Goal: Information Seeking & Learning: Learn about a topic

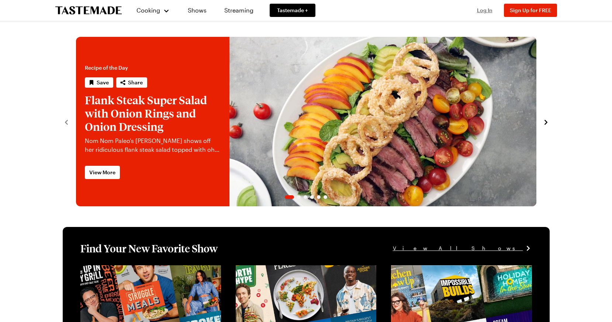
click at [491, 10] on span "Log In" at bounding box center [484, 10] width 15 height 6
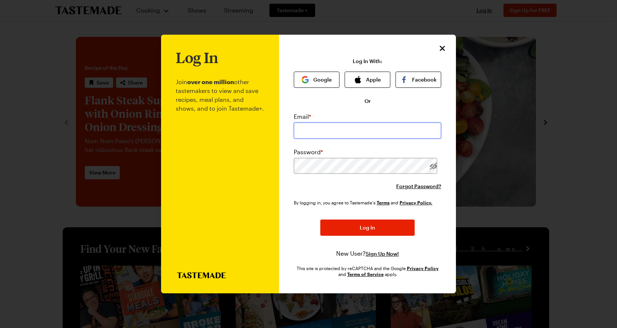
type input "[EMAIL_ADDRESS][DOMAIN_NAME]"
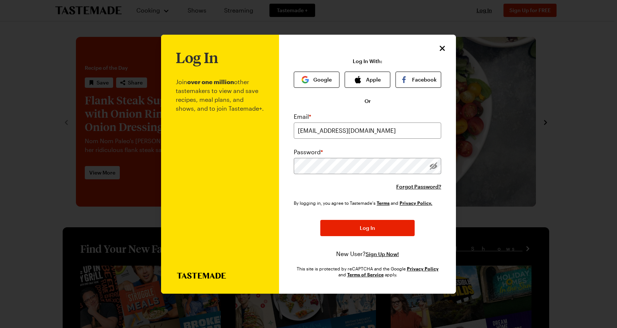
click at [346, 229] on button "Log In" at bounding box center [367, 228] width 94 height 16
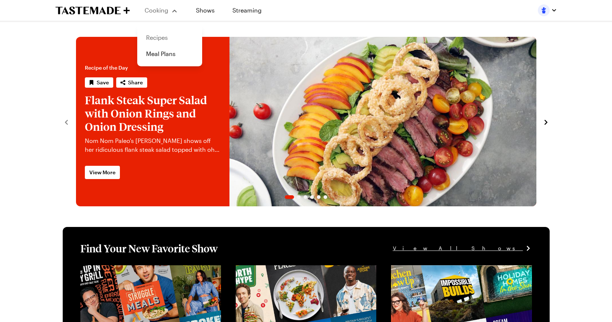
click at [165, 36] on link "Recipes" at bounding box center [170, 37] width 56 height 16
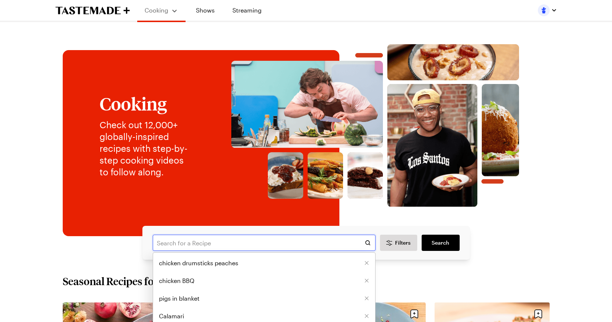
click at [187, 243] on input "text" at bounding box center [264, 243] width 223 height 16
type input "beef eye [PERSON_NAME]"
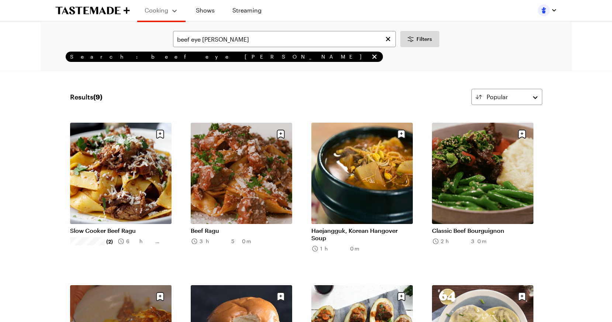
click at [91, 231] on link "Slow Cooker Beef Ragu" at bounding box center [120, 230] width 101 height 7
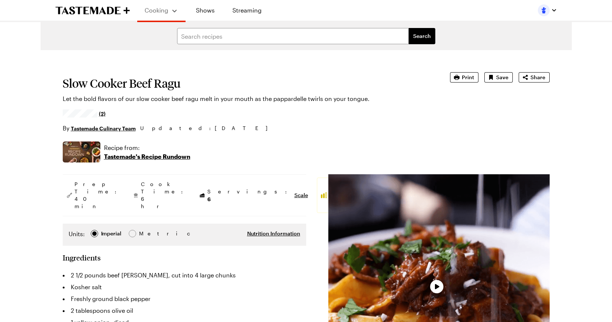
type textarea "x"
drag, startPoint x: 94, startPoint y: 224, endPoint x: 88, endPoint y: 177, distance: 47.5
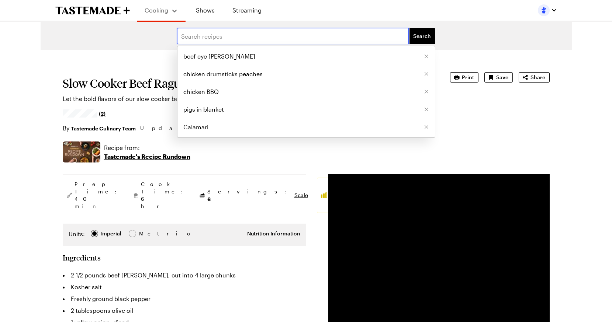
click at [218, 41] on input "text" at bounding box center [292, 36] width 231 height 16
click at [215, 55] on span "beef eye [PERSON_NAME]" at bounding box center [219, 56] width 72 height 9
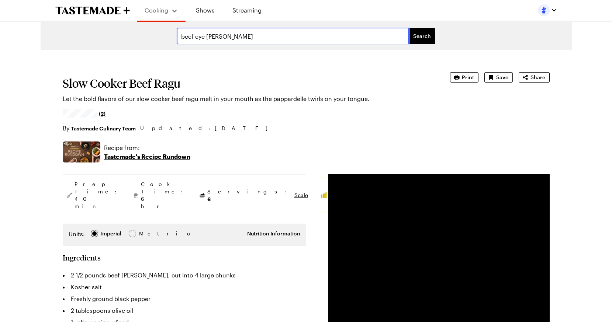
click at [234, 41] on input "beef eye [PERSON_NAME]" at bounding box center [292, 36] width 231 height 16
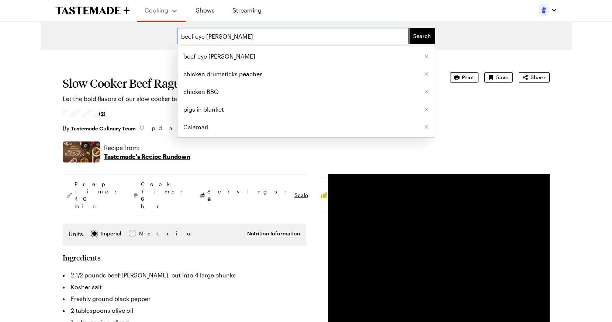
type input "beef eye [PERSON_NAME]"
click at [422, 36] on button "Search" at bounding box center [421, 36] width 27 height 16
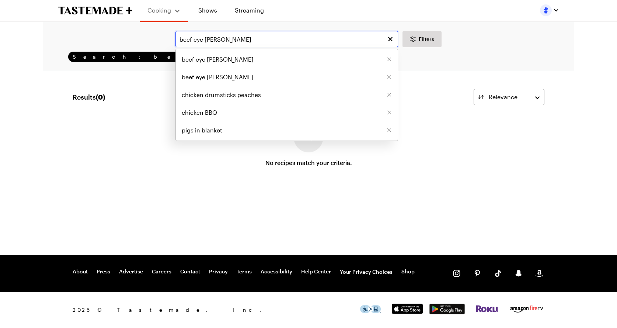
drag, startPoint x: 241, startPoint y: 41, endPoint x: 194, endPoint y: 42, distance: 46.8
click at [194, 42] on input "beef eye [PERSON_NAME]" at bounding box center [286, 39] width 223 height 16
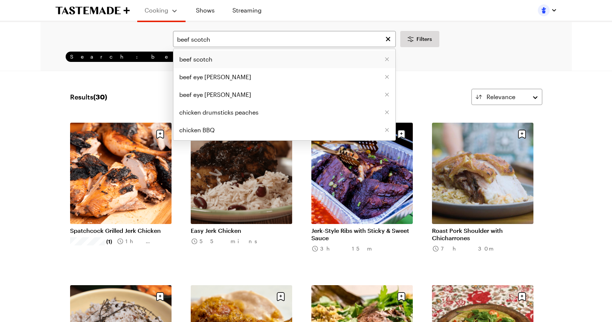
click at [195, 59] on span "beef scotch" at bounding box center [195, 59] width 33 height 9
click at [228, 43] on input "beef scotch" at bounding box center [284, 39] width 223 height 16
type input "beef scotch steak"
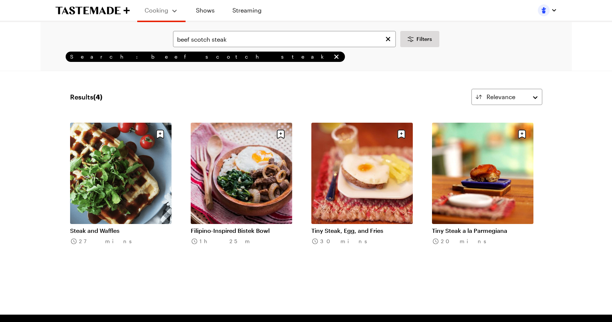
click at [332, 231] on link "Tiny Steak, Egg, and Fries" at bounding box center [361, 230] width 101 height 7
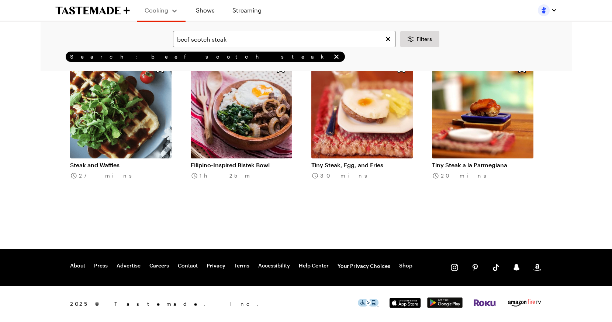
scroll to position [66, 0]
click at [226, 161] on link "Filipino-Inspired Bistek Bowl" at bounding box center [241, 164] width 101 height 7
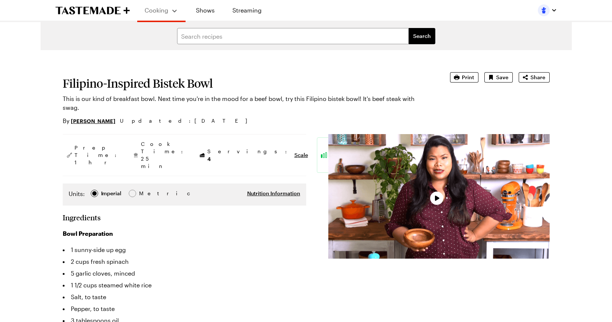
type textarea "x"
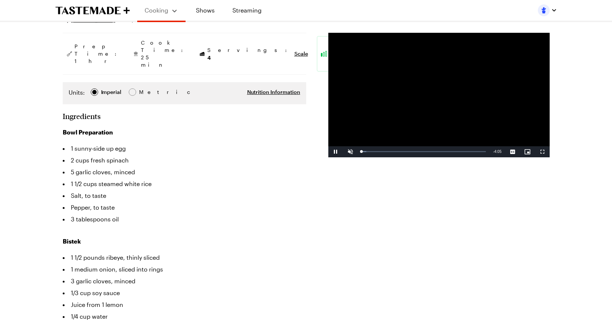
scroll to position [102, 0]
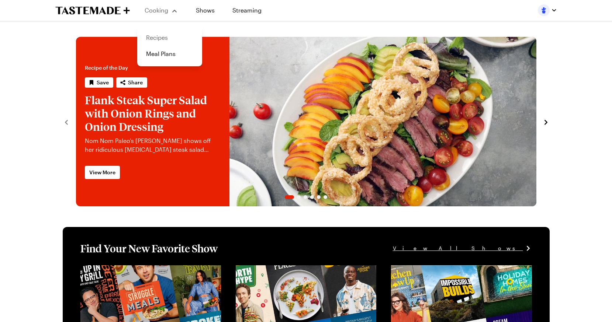
click at [159, 35] on link "Recipes" at bounding box center [170, 37] width 56 height 16
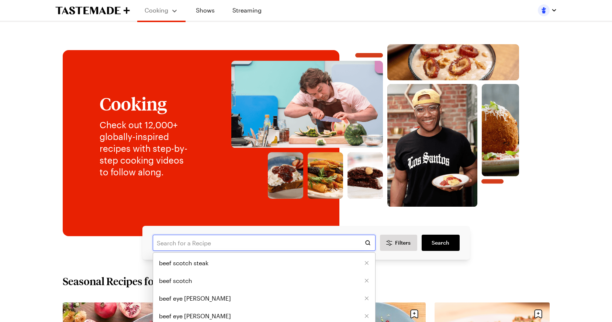
click at [191, 245] on input "text" at bounding box center [264, 243] width 223 height 16
type input "new potatoes"
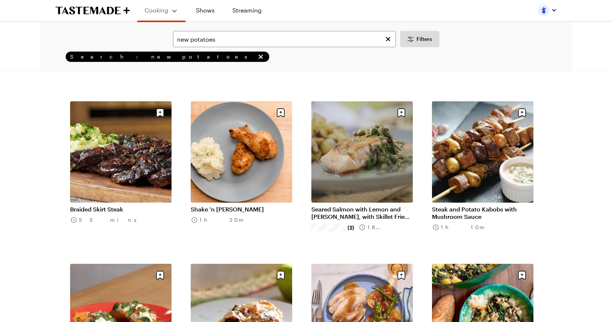
scroll to position [675, 0]
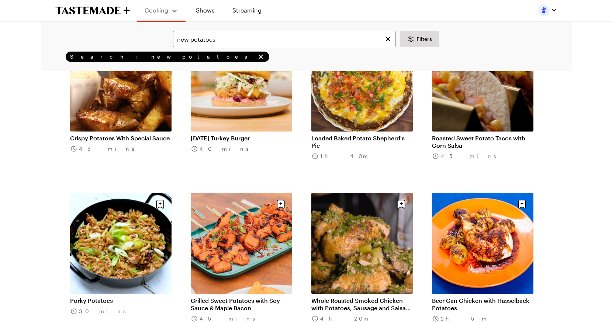
scroll to position [1074, 0]
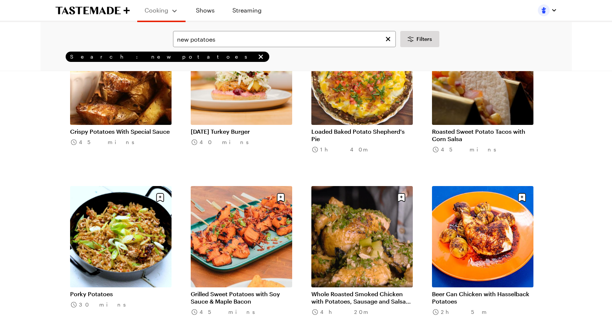
click at [105, 130] on link "Crispy Potatoes With Special Sauce" at bounding box center [120, 131] width 101 height 7
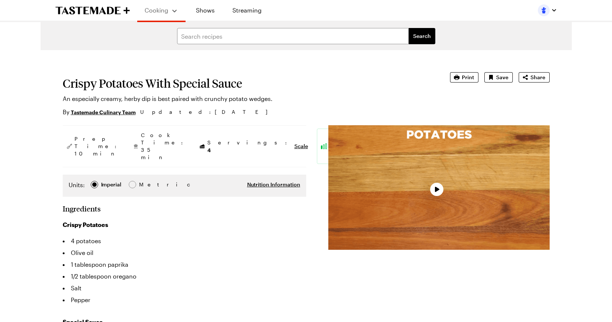
type textarea "x"
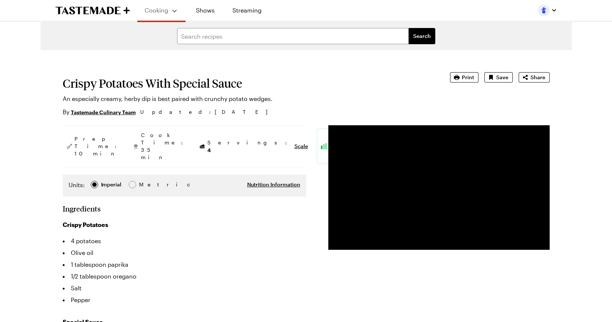
click at [300, 113] on div "By Tastemade Culinary Team Updated : 8/8/2025" at bounding box center [246, 112] width 366 height 9
click at [243, 38] on input "text" at bounding box center [292, 36] width 231 height 16
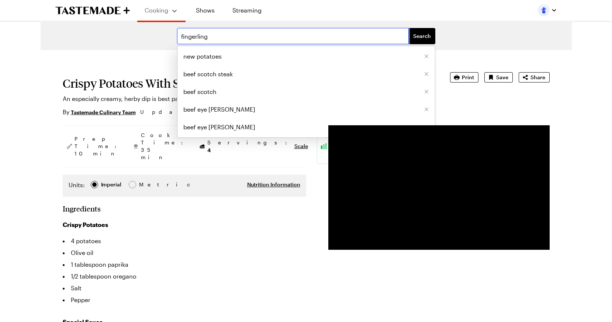
type input "fingerling"
click at [422, 36] on button "Search" at bounding box center [421, 36] width 27 height 16
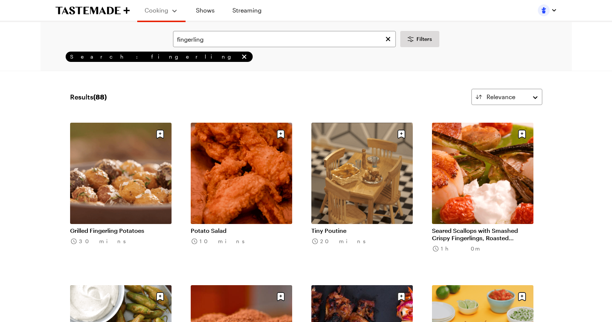
click at [106, 231] on link "Grilled Fingerling Potatoes" at bounding box center [120, 230] width 101 height 7
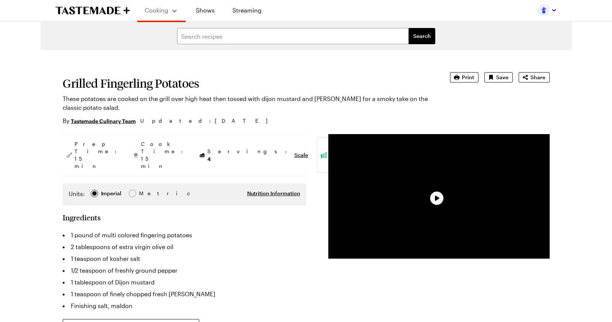
type textarea "x"
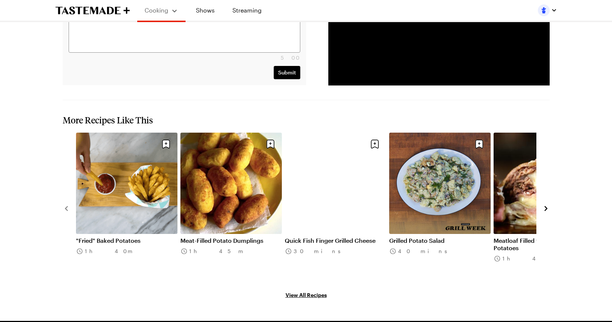
scroll to position [706, 0]
